Goal: Navigation & Orientation: Find specific page/section

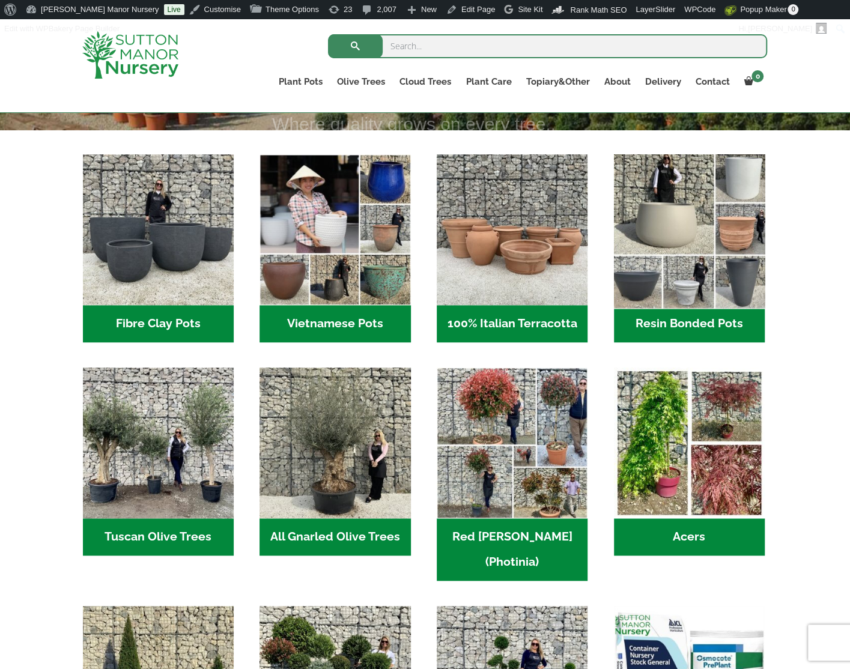
click at [691, 208] on img "Visit product category Resin Bonded Pots" at bounding box center [689, 230] width 159 height 159
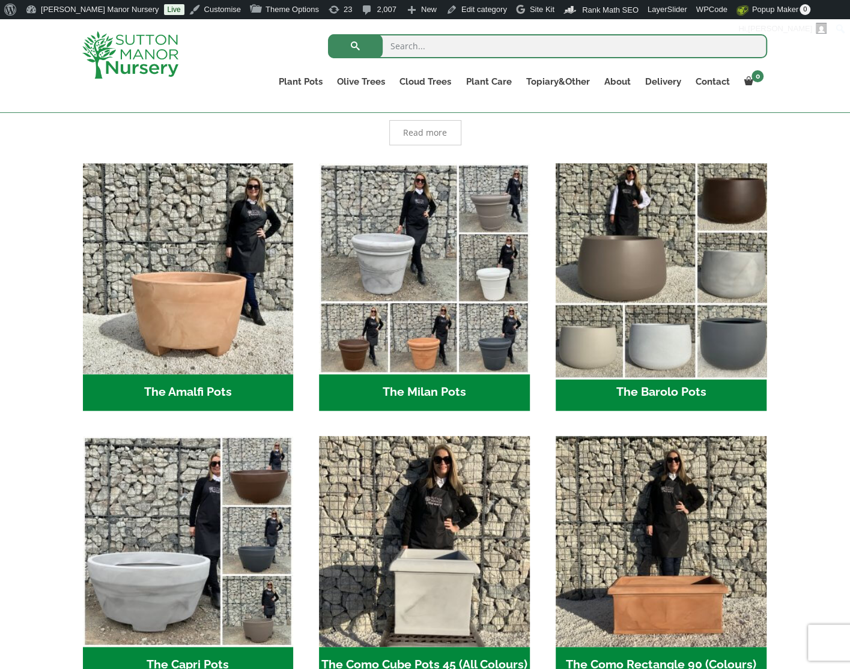
click at [728, 287] on img "Visit product category The Barolo Pots" at bounding box center [660, 268] width 221 height 221
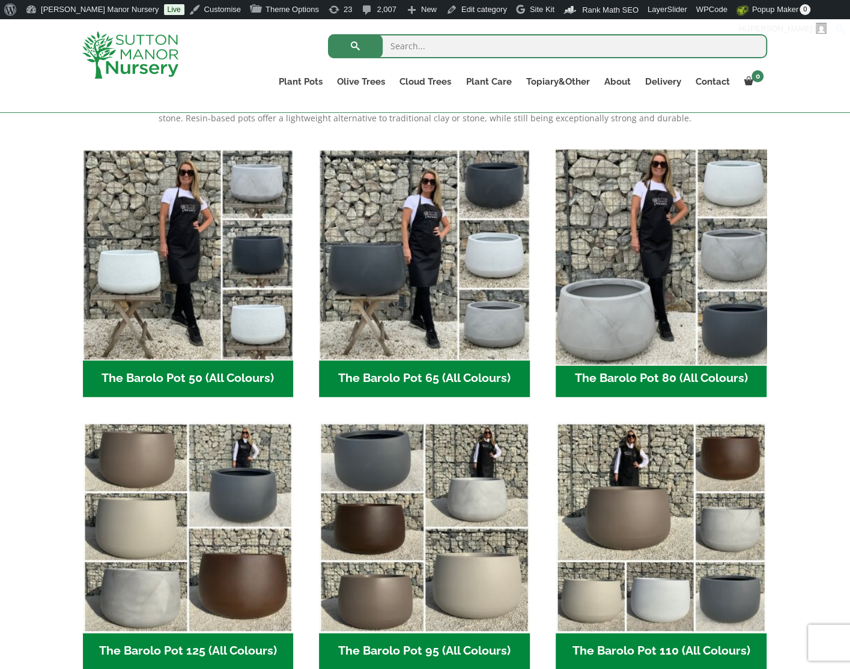
click at [665, 267] on img "Visit product category The Barolo Pot 80 (All Colours)" at bounding box center [660, 254] width 221 height 221
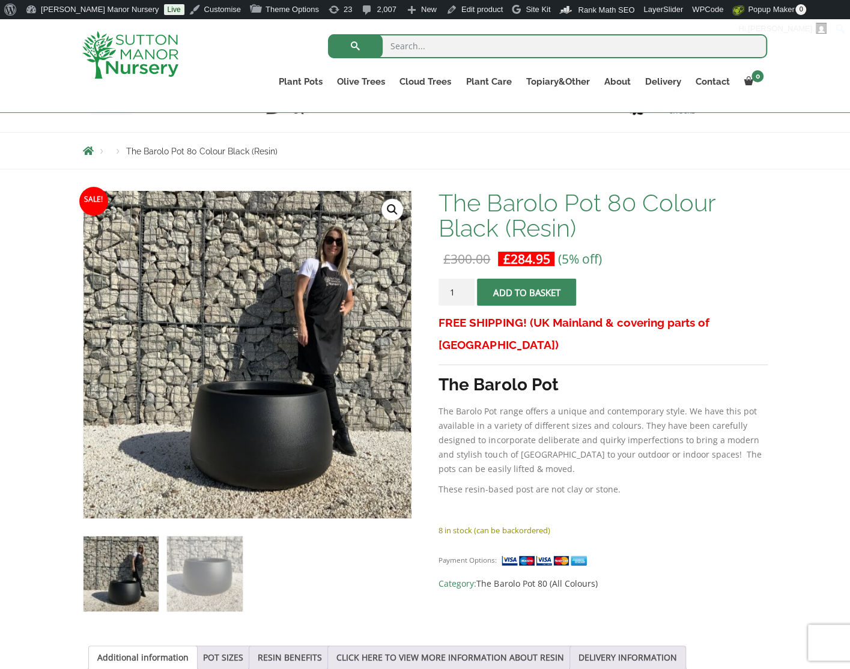
scroll to position [120, 0]
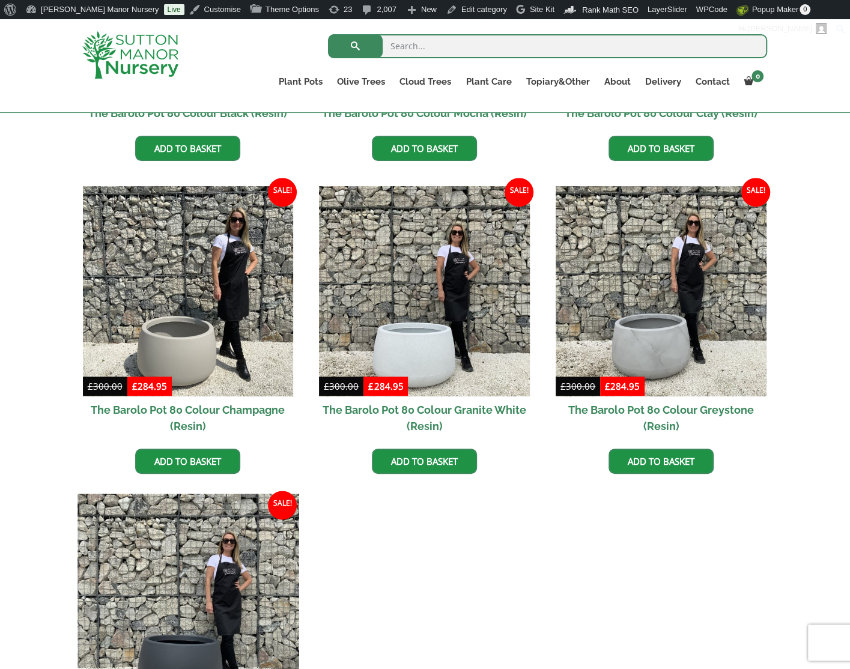
scroll to position [579, 0]
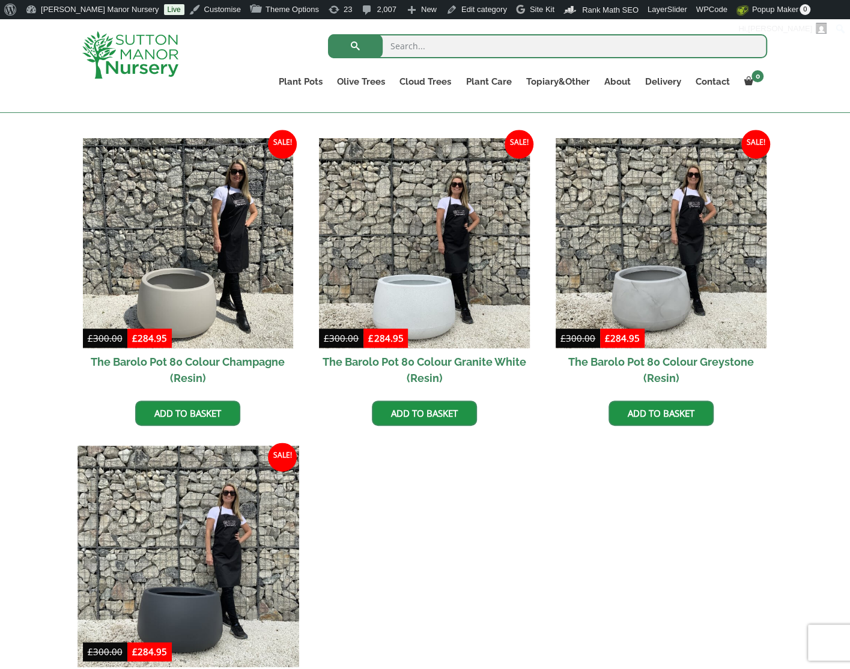
click at [171, 541] on img at bounding box center [187, 556] width 221 height 221
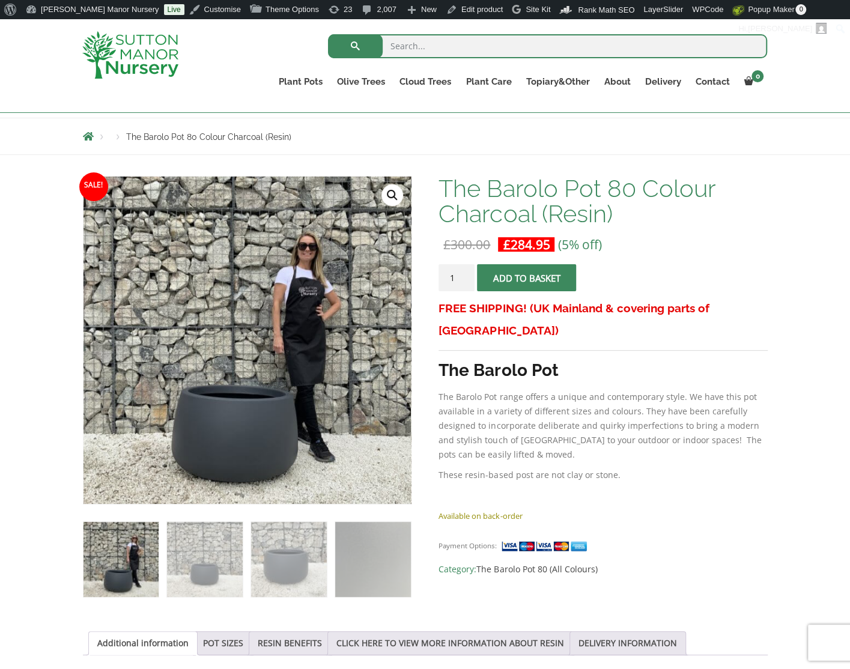
scroll to position [120, 0]
